Goal: Transaction & Acquisition: Download file/media

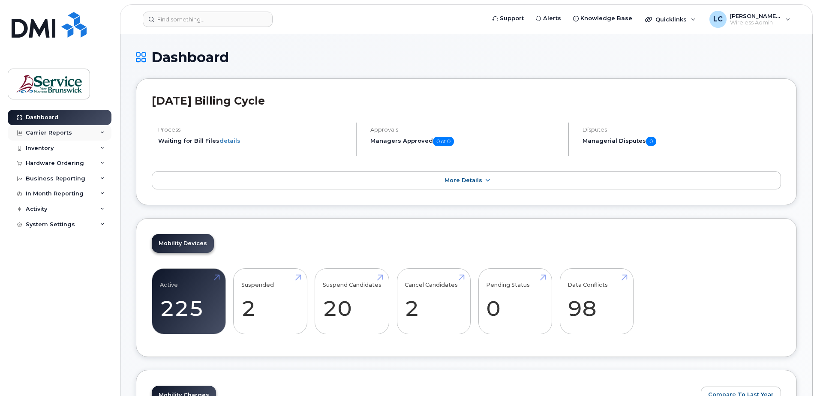
click at [68, 131] on div "Carrier Reports" at bounding box center [49, 132] width 46 height 7
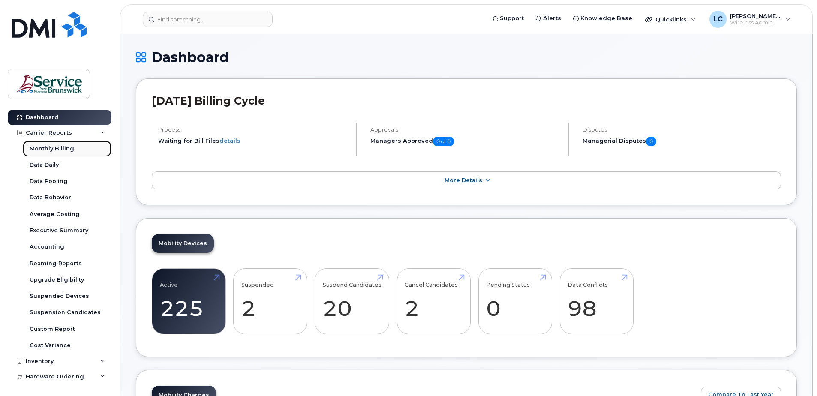
click at [59, 149] on div "Monthly Billing" at bounding box center [52, 149] width 45 height 8
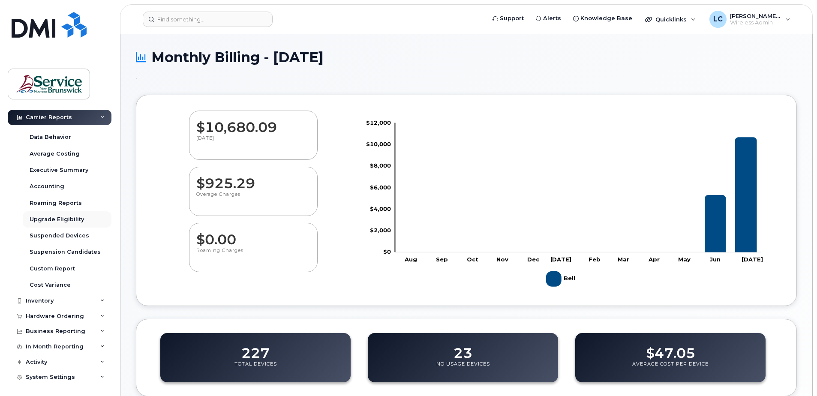
scroll to position [62, 0]
click at [55, 295] on div "Inventory" at bounding box center [60, 299] width 104 height 15
click at [60, 316] on div "Mobility Devices" at bounding box center [54, 316] width 48 height 8
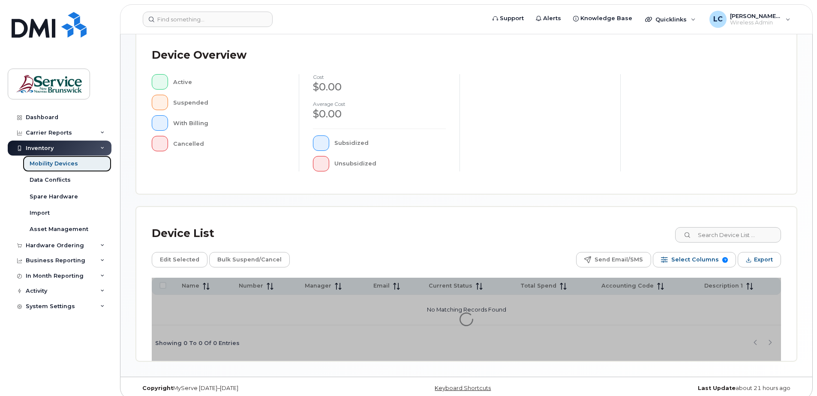
scroll to position [193, 0]
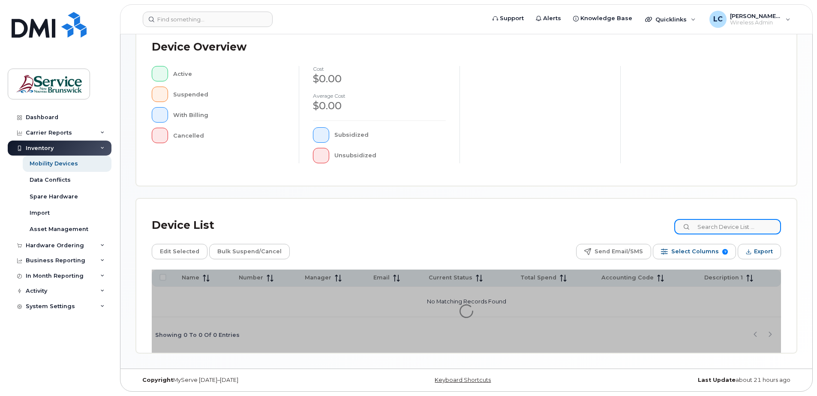
click at [709, 225] on input at bounding box center [727, 226] width 107 height 15
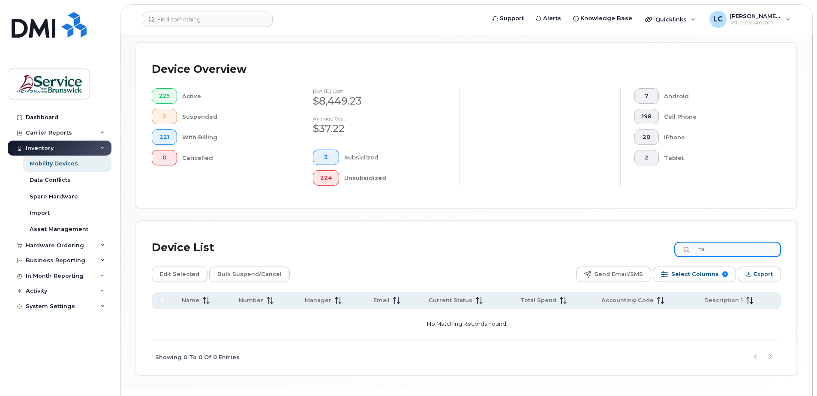
type input "m"
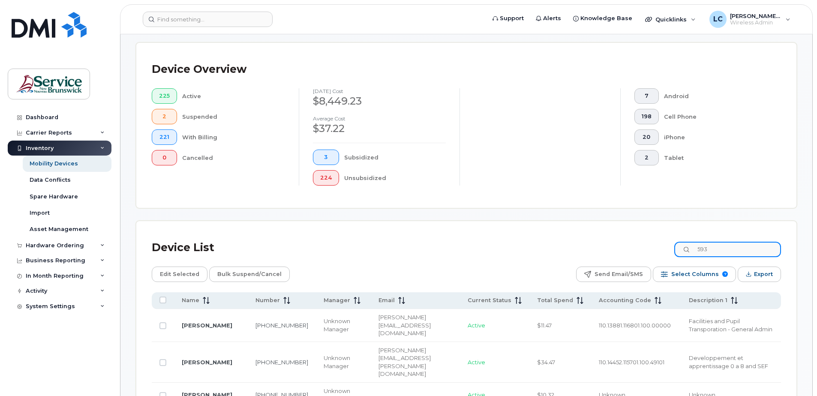
type input "5938"
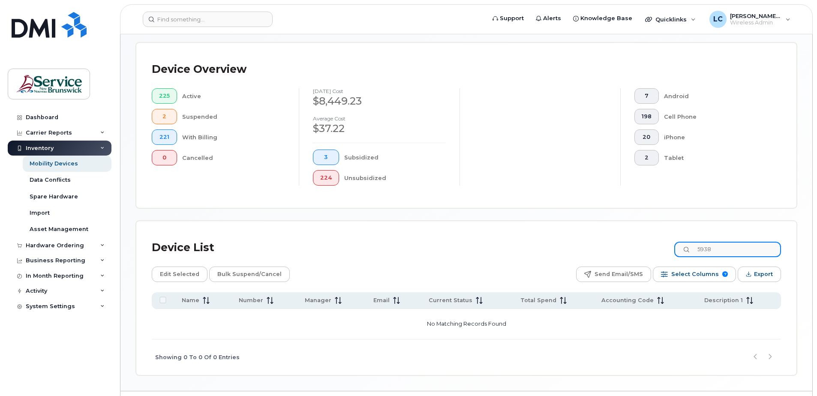
drag, startPoint x: 725, startPoint y: 250, endPoint x: 697, endPoint y: 249, distance: 28.3
click at [697, 249] on div "5938" at bounding box center [727, 249] width 107 height 15
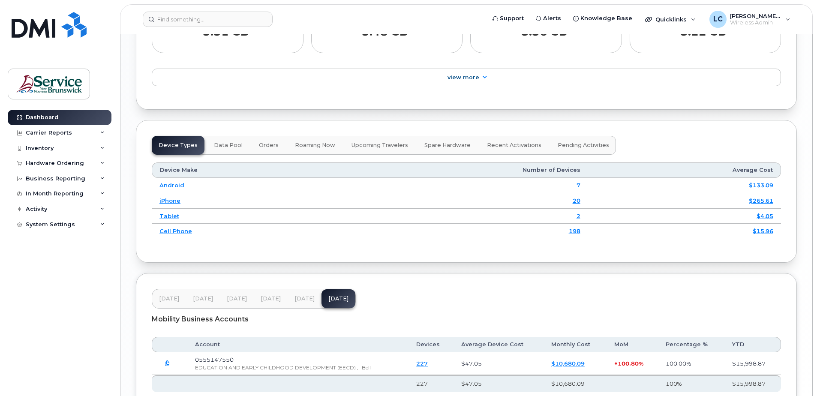
scroll to position [926, 0]
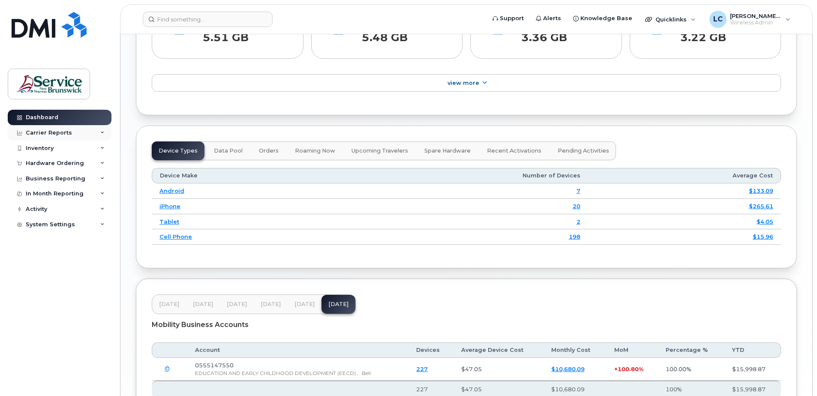
click at [47, 132] on div "Carrier Reports" at bounding box center [49, 132] width 46 height 7
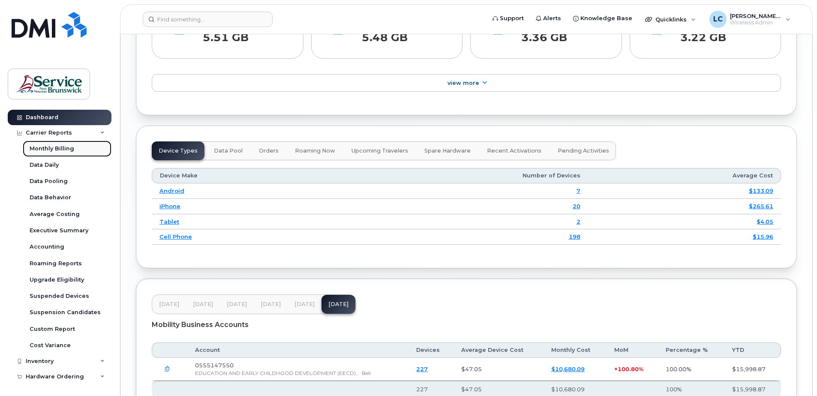
click at [50, 147] on div "Monthly Billing" at bounding box center [52, 149] width 45 height 8
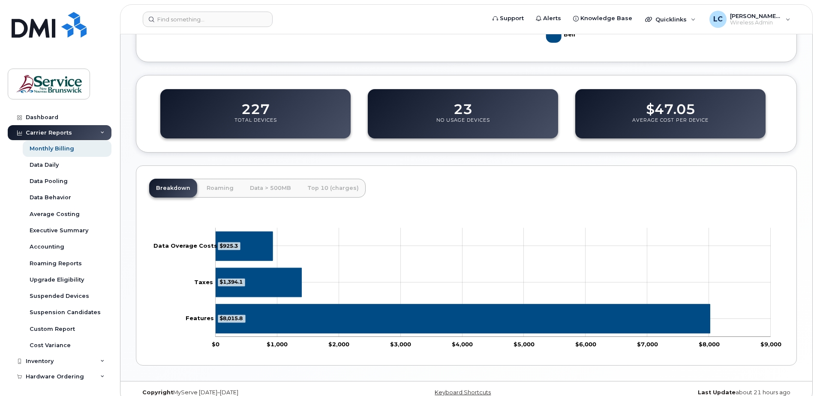
scroll to position [256, 0]
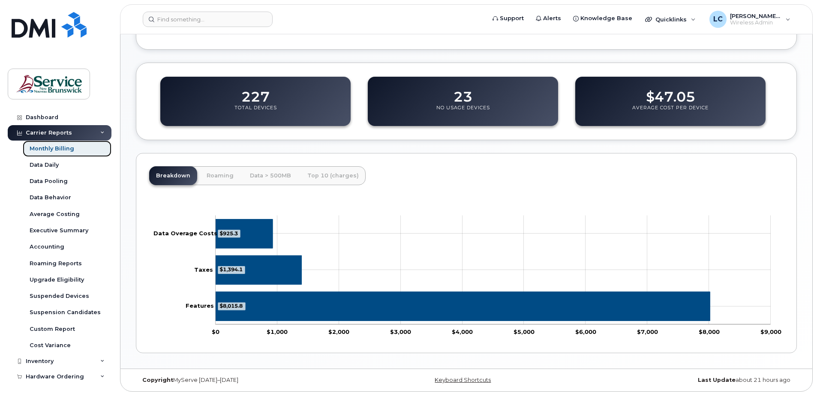
click at [54, 148] on div "Monthly Billing" at bounding box center [52, 149] width 45 height 8
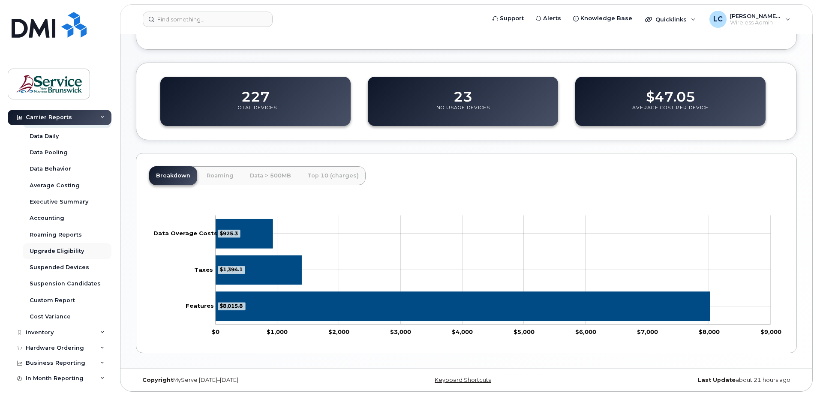
scroll to position [62, 0]
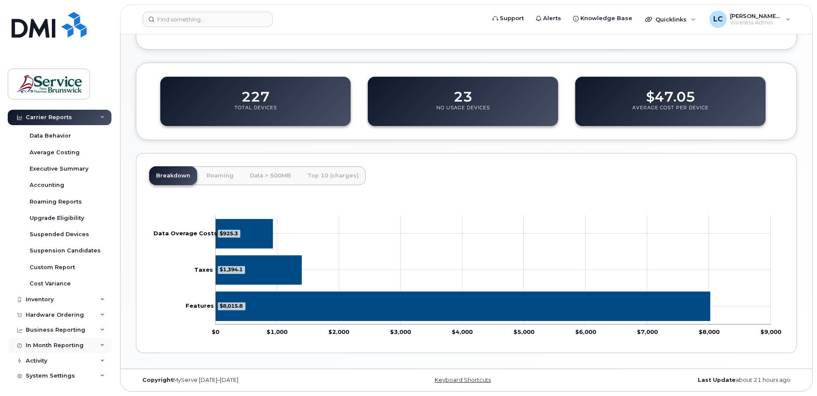
click at [70, 342] on div "In Month Reporting" at bounding box center [55, 345] width 58 height 7
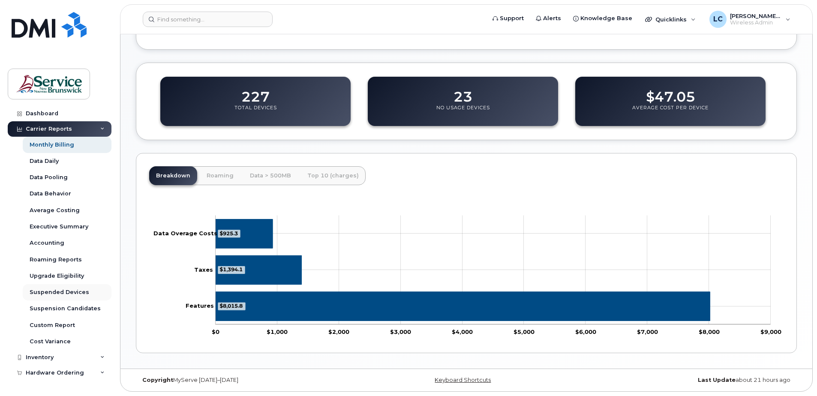
scroll to position [0, 0]
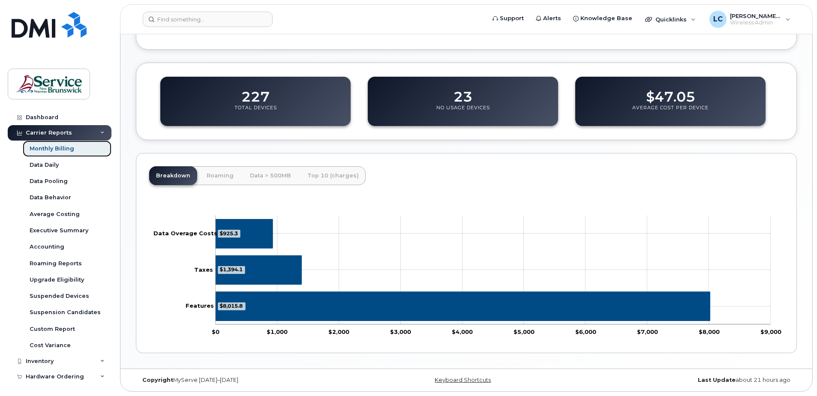
click at [49, 147] on div "Monthly Billing" at bounding box center [52, 149] width 45 height 8
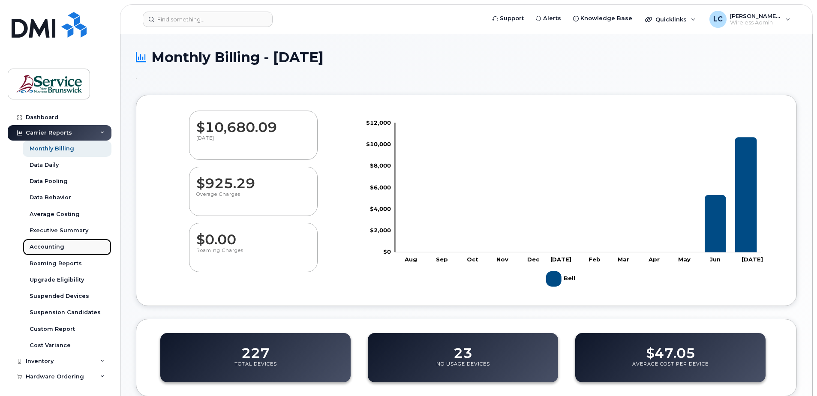
click at [60, 247] on div "Accounting" at bounding box center [47, 247] width 35 height 8
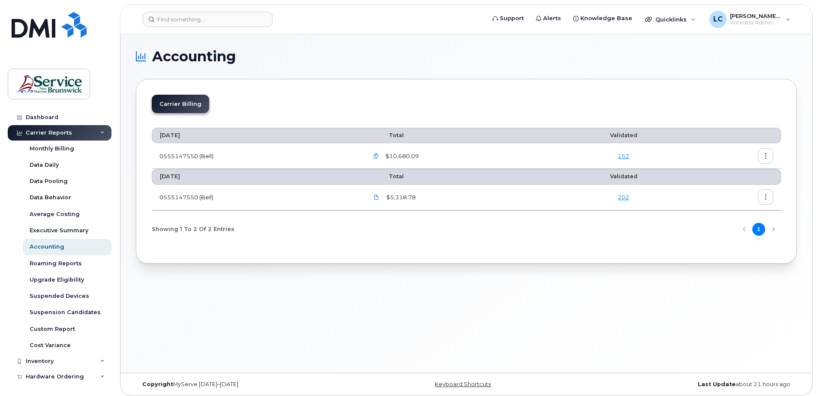
click at [764, 157] on icon "button" at bounding box center [766, 156] width 6 height 6
click at [734, 188] on span "Download" at bounding box center [726, 191] width 33 height 8
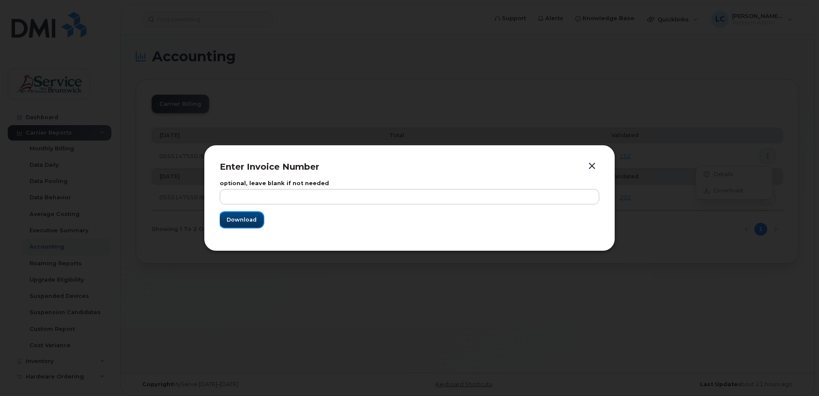
click at [231, 217] on span "Download" at bounding box center [242, 220] width 30 height 8
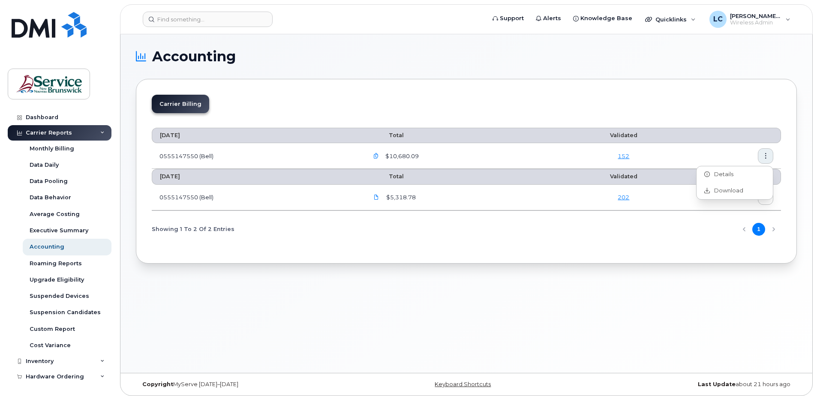
click at [584, 62] on h1 "Accounting" at bounding box center [464, 57] width 656 height 14
click at [767, 156] on icon "button" at bounding box center [766, 156] width 6 height 6
